Goal: Task Accomplishment & Management: Manage account settings

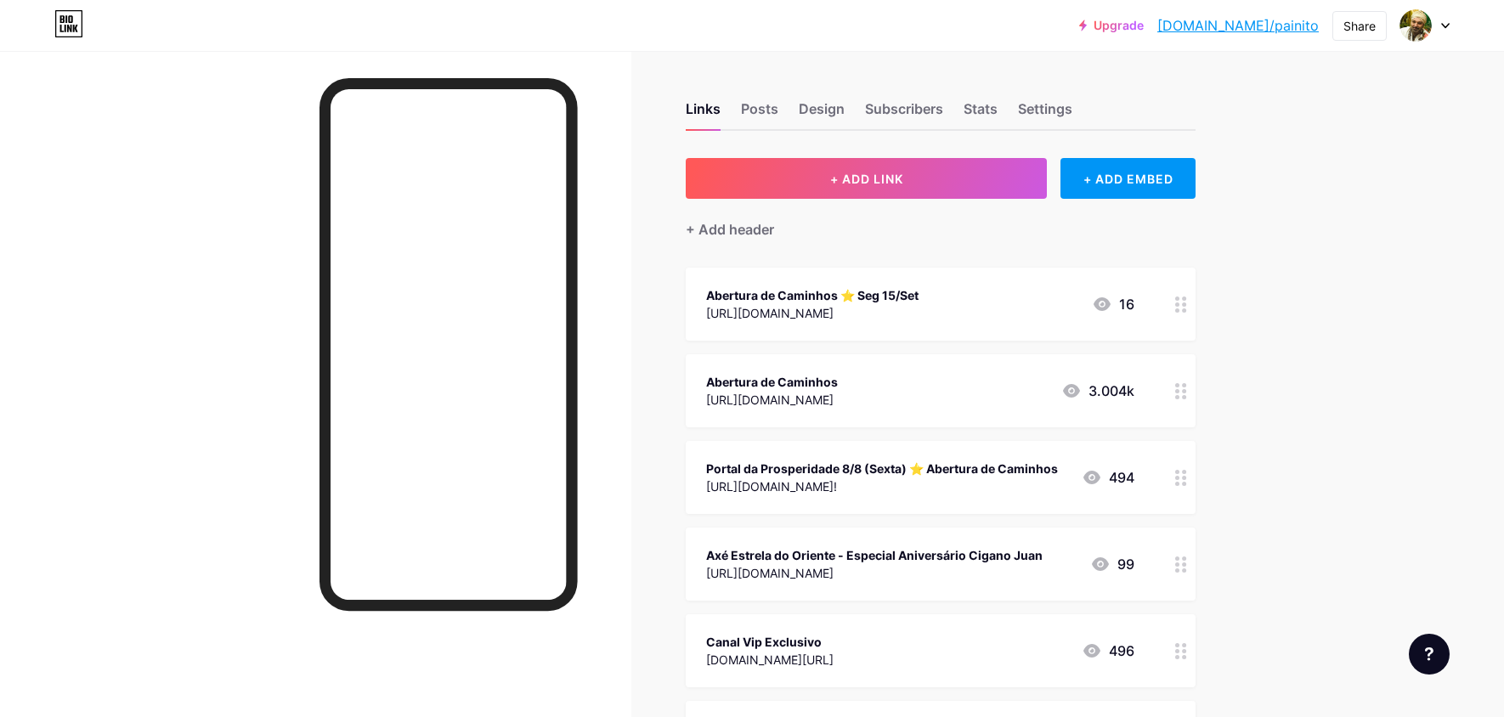
click at [1175, 304] on icon at bounding box center [1181, 305] width 12 height 16
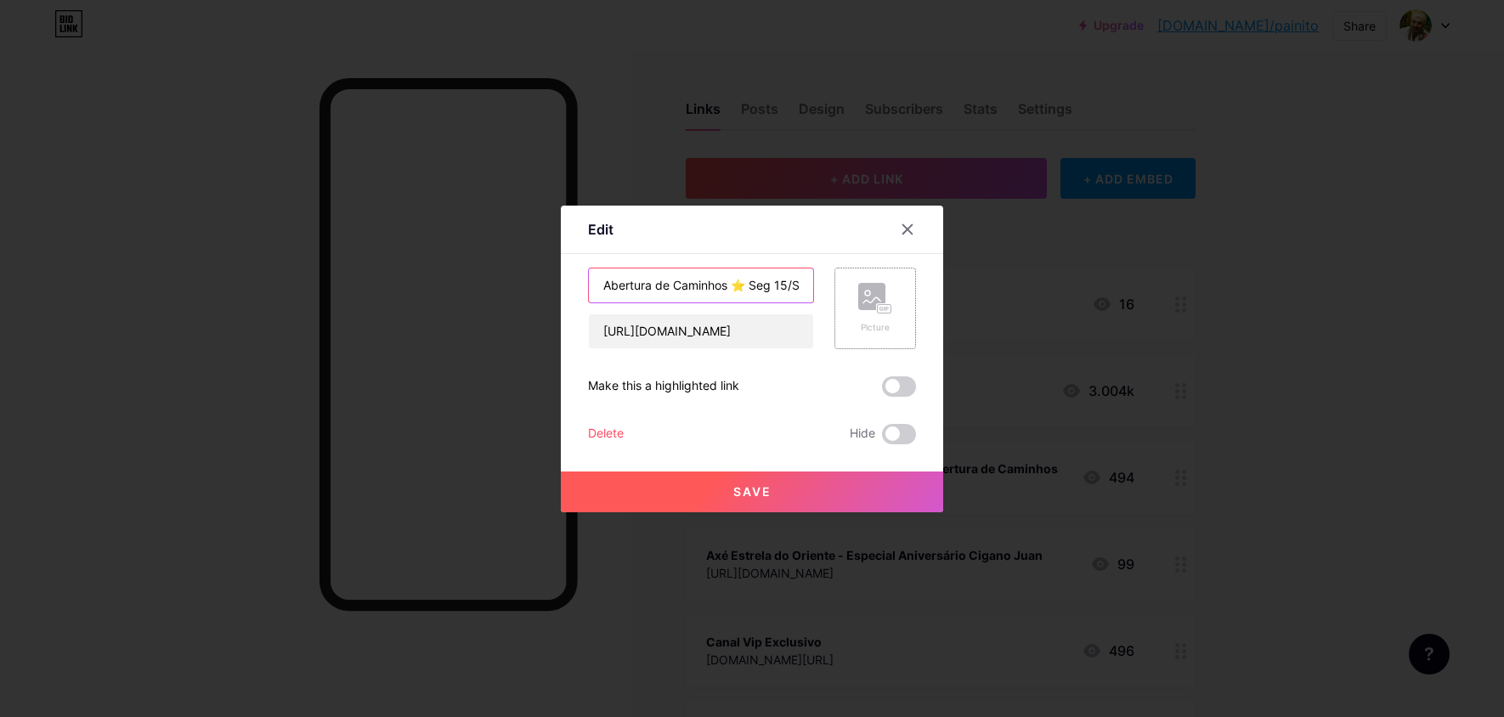
scroll to position [0, 14]
drag, startPoint x: 758, startPoint y: 291, endPoint x: 868, endPoint y: 286, distance: 109.7
click at [868, 286] on div "Abertura de Caminhos ⭐️ Seg 15/Set [URL][DOMAIN_NAME] Picture" at bounding box center [752, 309] width 328 height 82
click at [776, 288] on input "Abertura de Caminhos ⭐️ Seg 15/Set" at bounding box center [701, 285] width 224 height 34
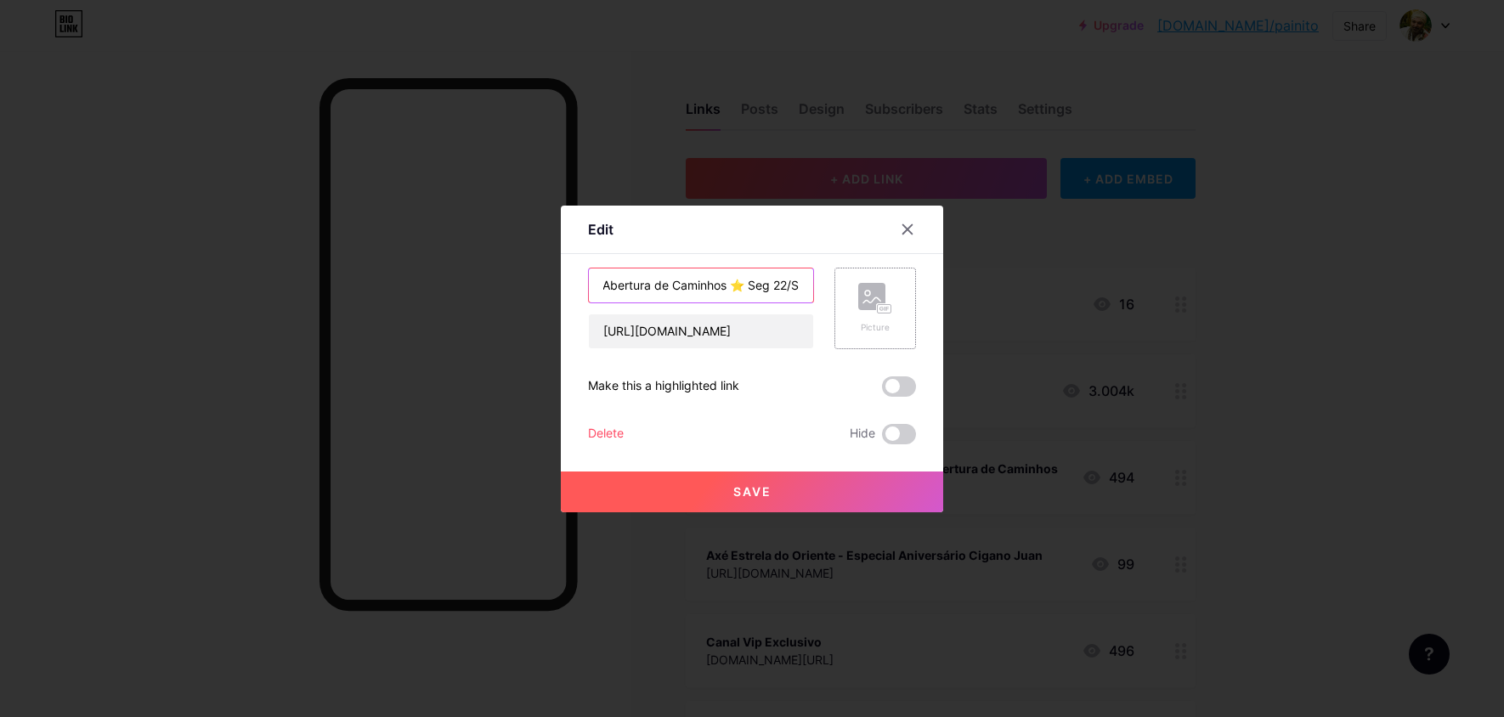
drag, startPoint x: 780, startPoint y: 279, endPoint x: 841, endPoint y: 287, distance: 61.8
click at [913, 281] on div "Abertura de Caminhos ⭐️ Seg 22/Set [URL][DOMAIN_NAME] Picture" at bounding box center [752, 309] width 328 height 82
drag, startPoint x: 795, startPoint y: 291, endPoint x: 928, endPoint y: 293, distance: 132.6
click at [929, 293] on div "Edit Content YouTube Play YouTube video without leaving your page. ADD Vimeo Pl…" at bounding box center [752, 359] width 382 height 307
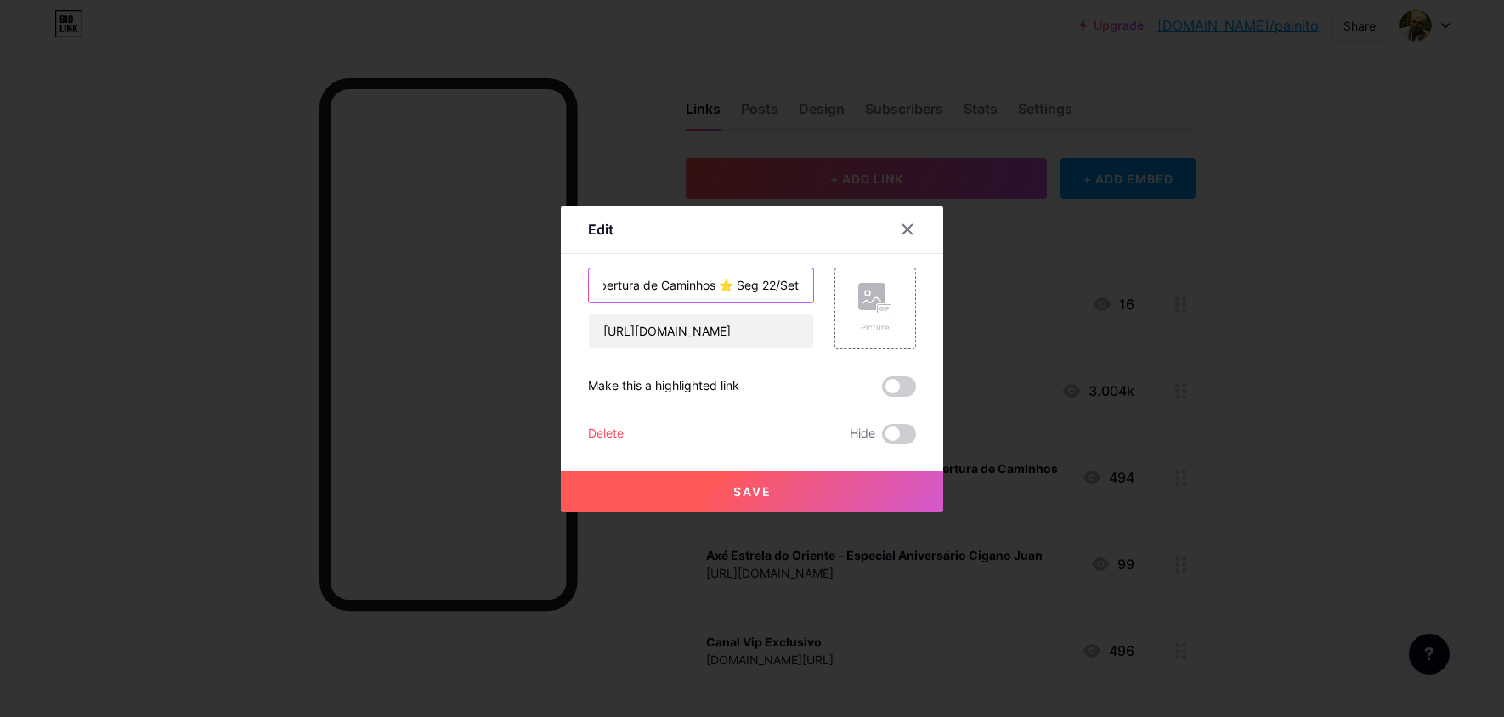
click at [741, 289] on input "Abertura de Caminhos ⭐️ Seg 22/Set" at bounding box center [701, 285] width 224 height 34
drag, startPoint x: 798, startPoint y: 289, endPoint x: 817, endPoint y: 288, distance: 19.6
click at [817, 288] on div "Abertura de Caminhos ⭐️ Seg 22/Set [URL][DOMAIN_NAME] Picture" at bounding box center [752, 309] width 328 height 82
drag, startPoint x: 786, startPoint y: 285, endPoint x: 845, endPoint y: 287, distance: 59.5
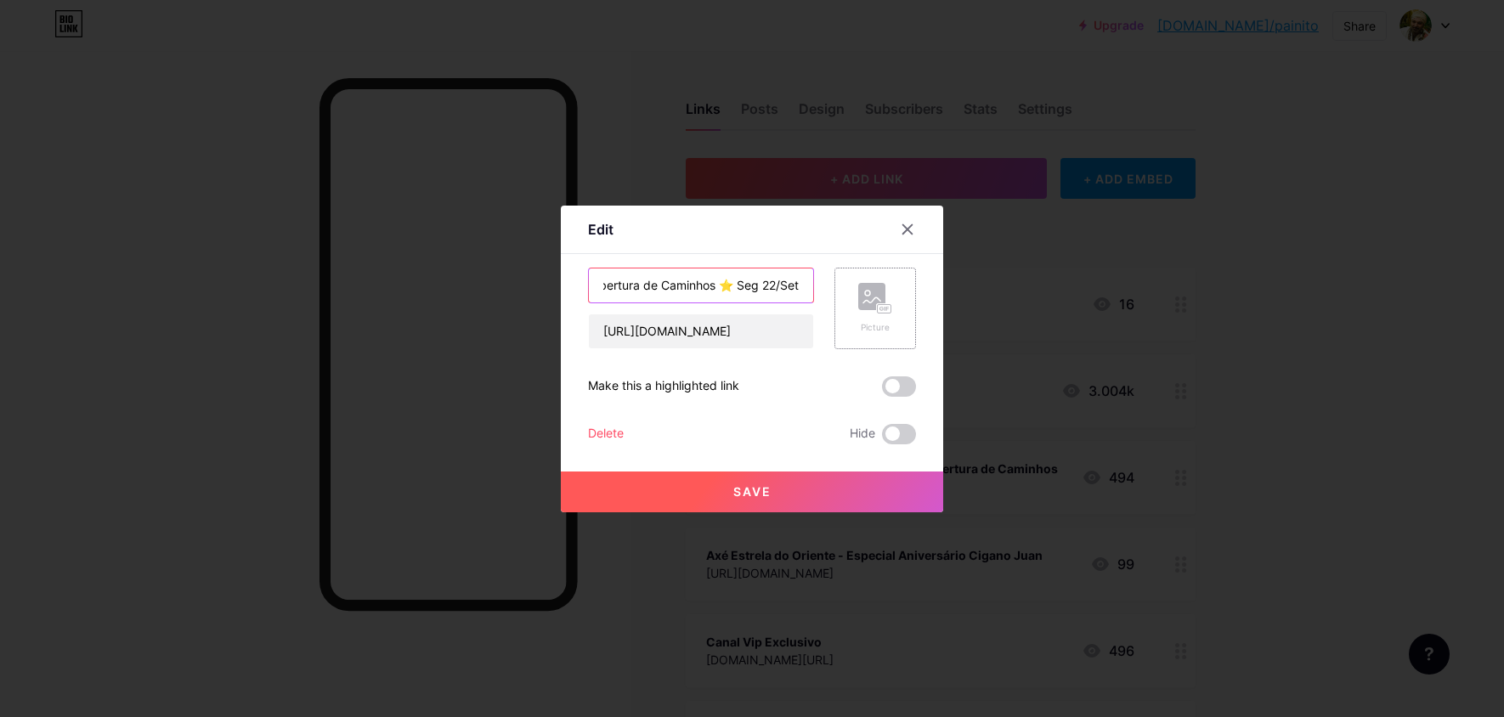
click at [881, 289] on div "Abertura de Caminhos ⭐️ Seg 22/Set [URL][DOMAIN_NAME] Picture" at bounding box center [752, 309] width 328 height 82
click at [795, 286] on input "Abertura de Caminhos ⭐️ Seg 22/Set" at bounding box center [701, 285] width 224 height 34
paste input "💚"
type input "Abertura de Caminhos ⭐️ Seg 22/Set 💚 Cigana Esmeralda"
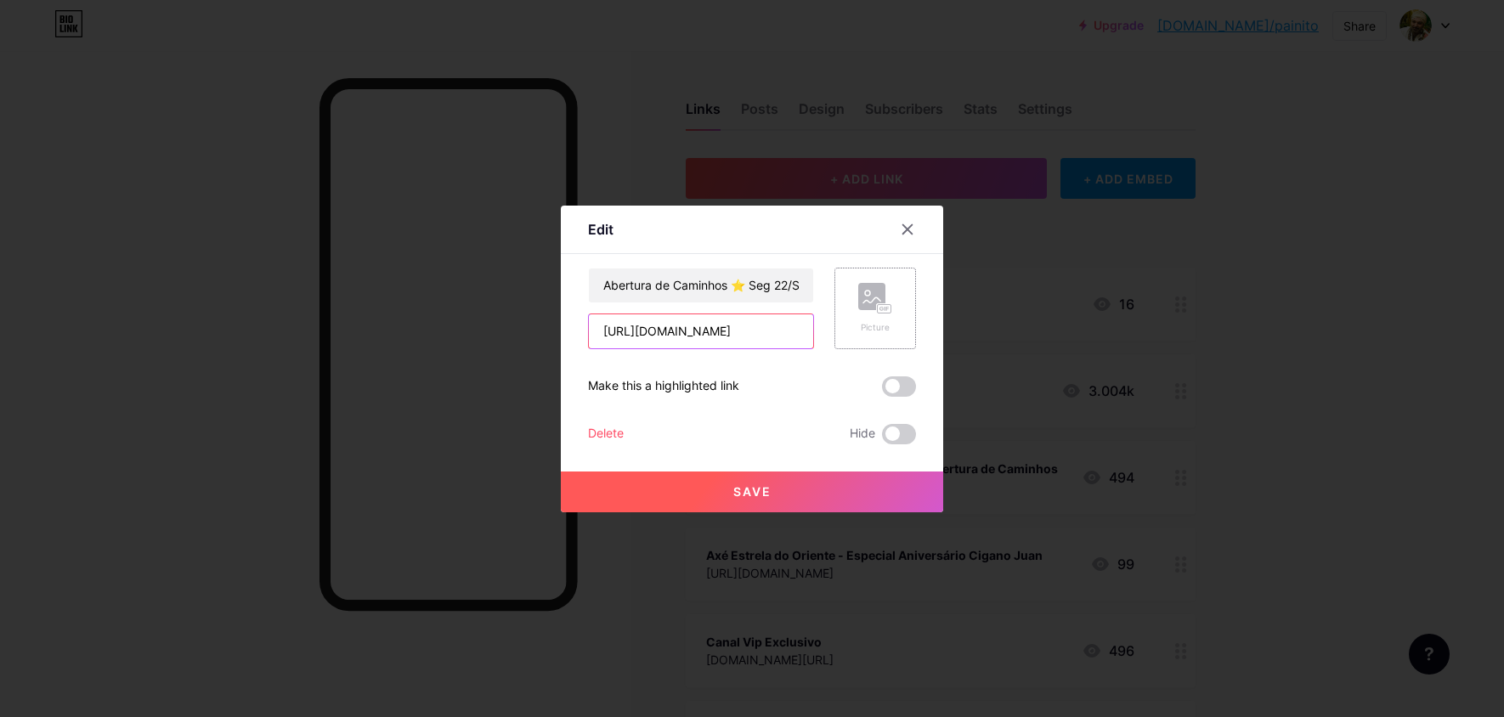
scroll to position [0, 630]
drag, startPoint x: 739, startPoint y: 334, endPoint x: 892, endPoint y: 331, distance: 153.0
click at [893, 331] on div "Abertura de Caminhos ⭐️ Seg 22/Set 💚 Cigana Esmeralda [URL][DOMAIN_NAME] Picture" at bounding box center [752, 309] width 328 height 82
click at [911, 387] on span at bounding box center [899, 386] width 34 height 20
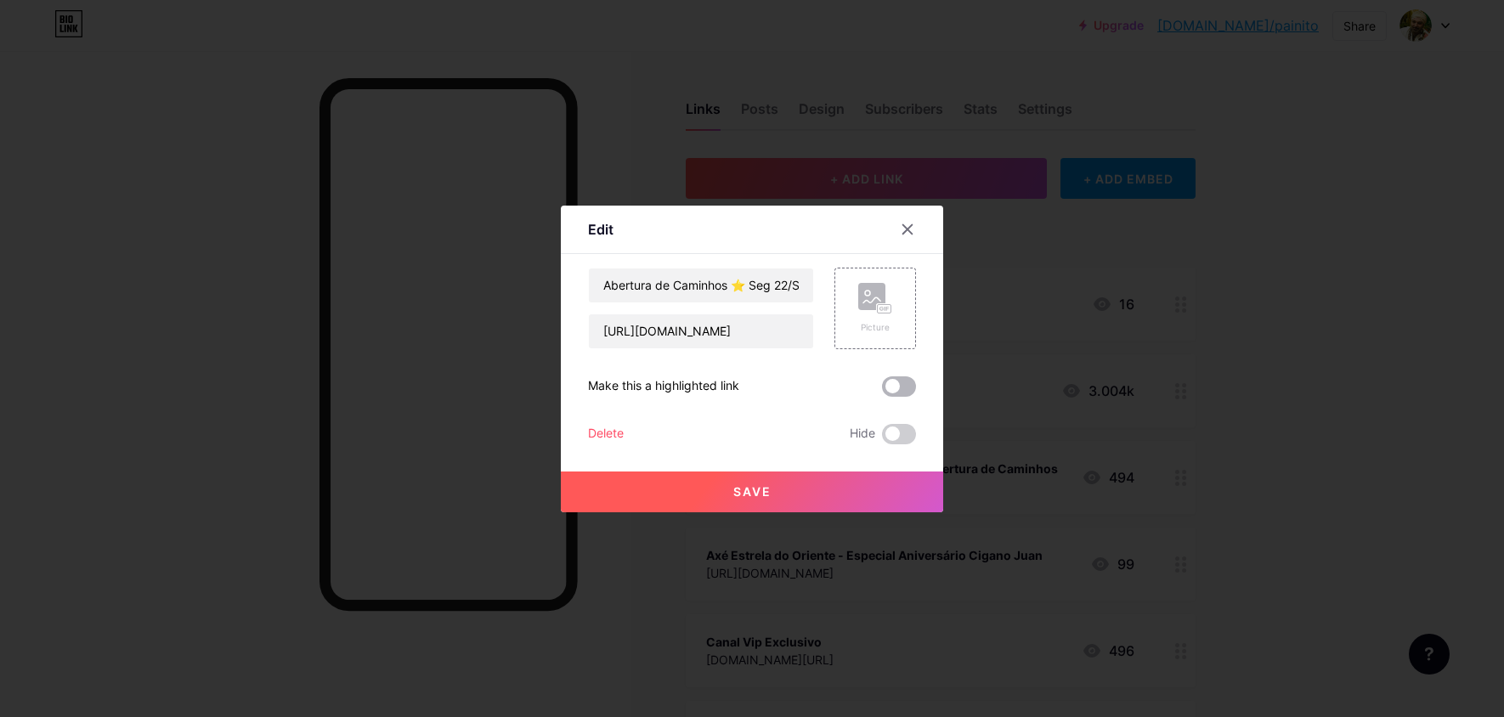
click at [882, 391] on input "checkbox" at bounding box center [882, 391] width 0 height 0
click at [762, 494] on span "Save" at bounding box center [752, 491] width 38 height 14
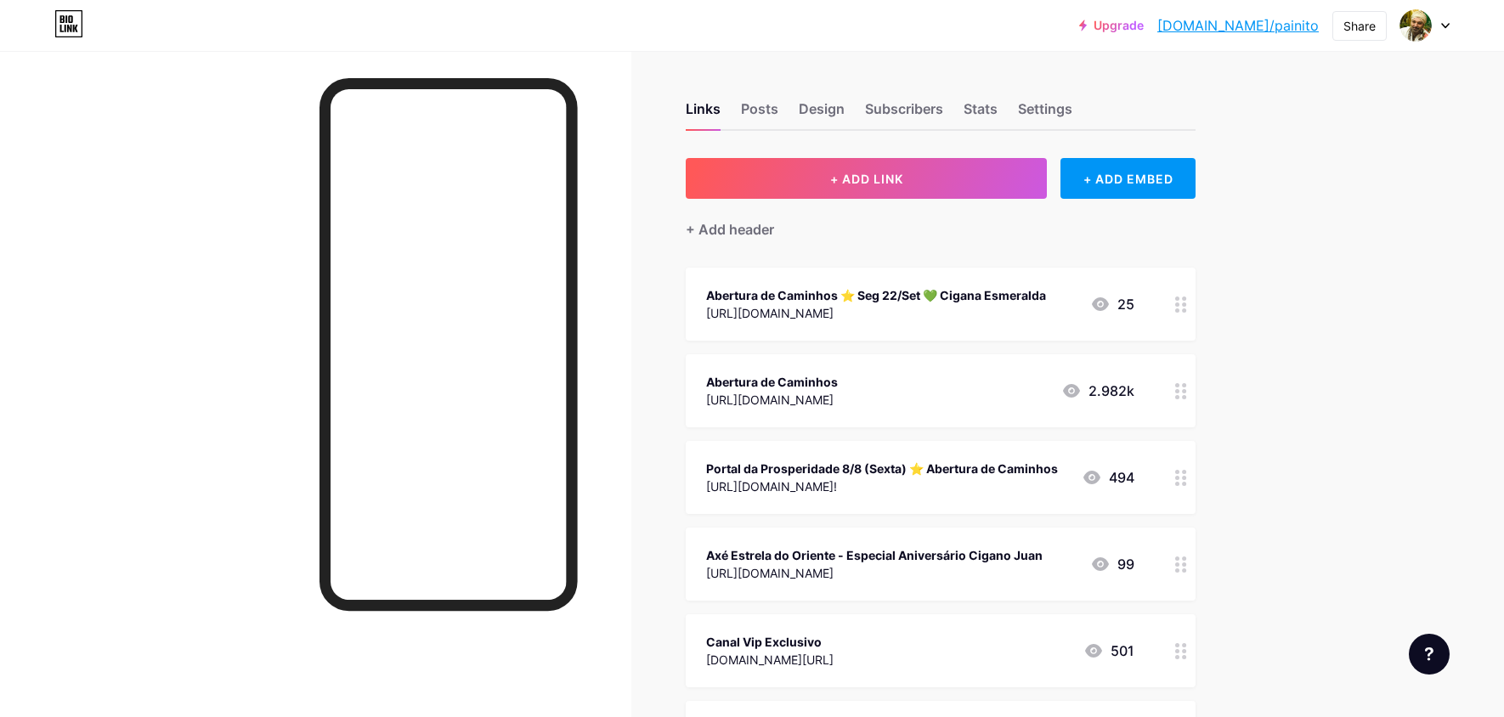
click at [1043, 308] on div "[URL][DOMAIN_NAME]" at bounding box center [876, 313] width 340 height 18
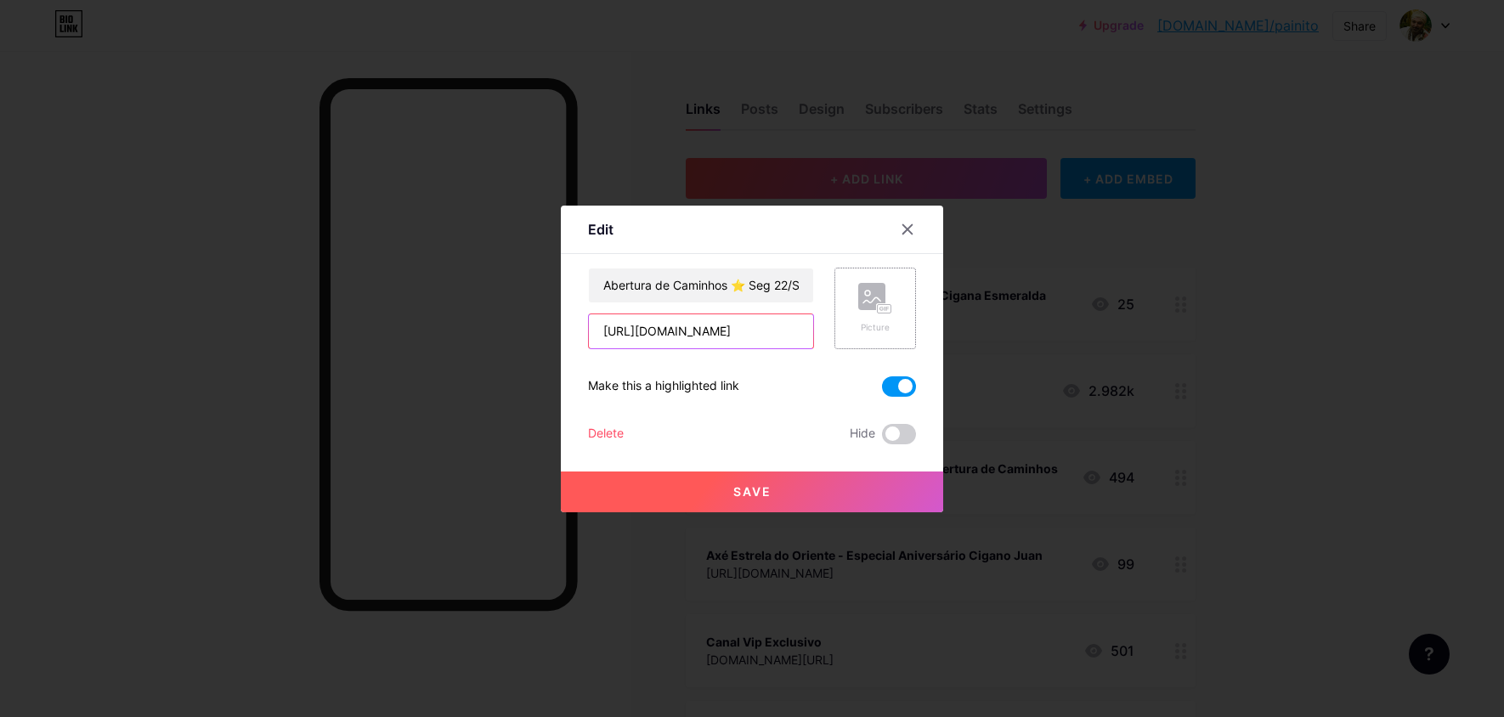
scroll to position [0, 630]
drag, startPoint x: 760, startPoint y: 336, endPoint x: 913, endPoint y: 334, distance: 152.9
click at [915, 334] on div "Abertura de Caminhos ⭐️ Seg 22/Set 💚 Cigana Esmeralda [URL][DOMAIN_NAME] Picture" at bounding box center [752, 309] width 328 height 82
click at [719, 326] on input "[URL][DOMAIN_NAME]" at bounding box center [701, 331] width 224 height 34
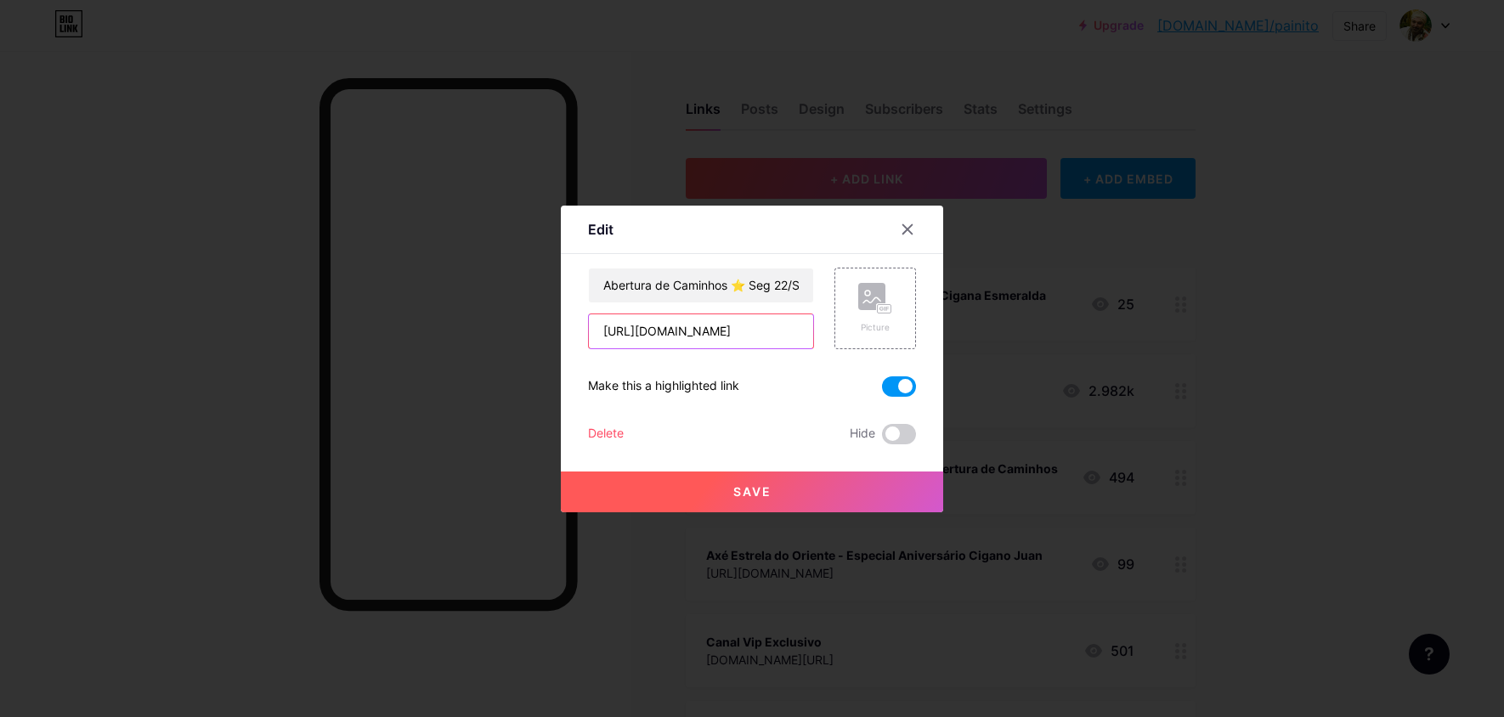
drag, startPoint x: 698, startPoint y: 330, endPoint x: 714, endPoint y: 333, distance: 15.7
click at [712, 333] on input "[URL][DOMAIN_NAME]" at bounding box center [701, 331] width 224 height 34
click at [916, 231] on div at bounding box center [907, 229] width 31 height 31
